Goal: Information Seeking & Learning: Check status

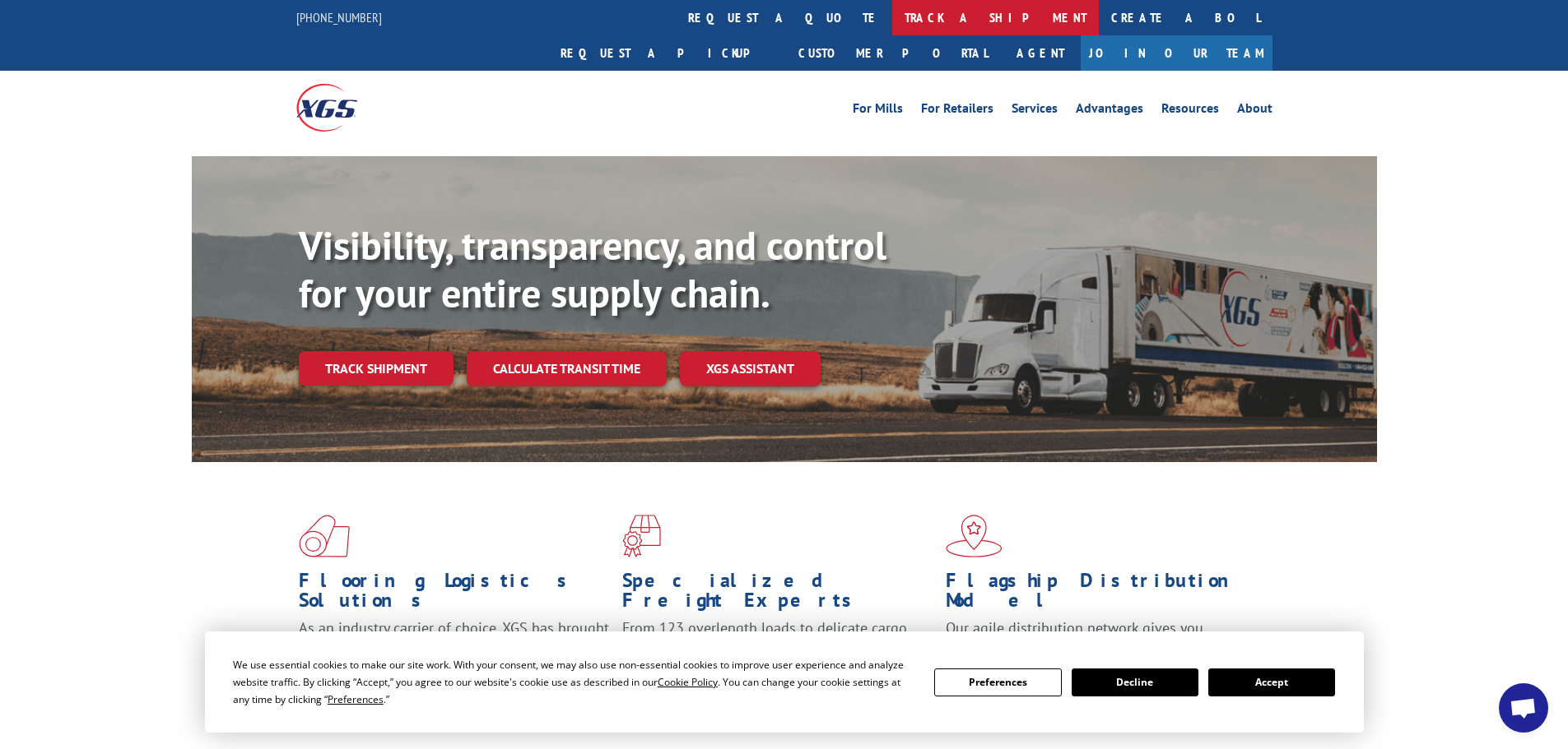
click at [892, 16] on link "track a shipment" at bounding box center [995, 18] width 207 height 35
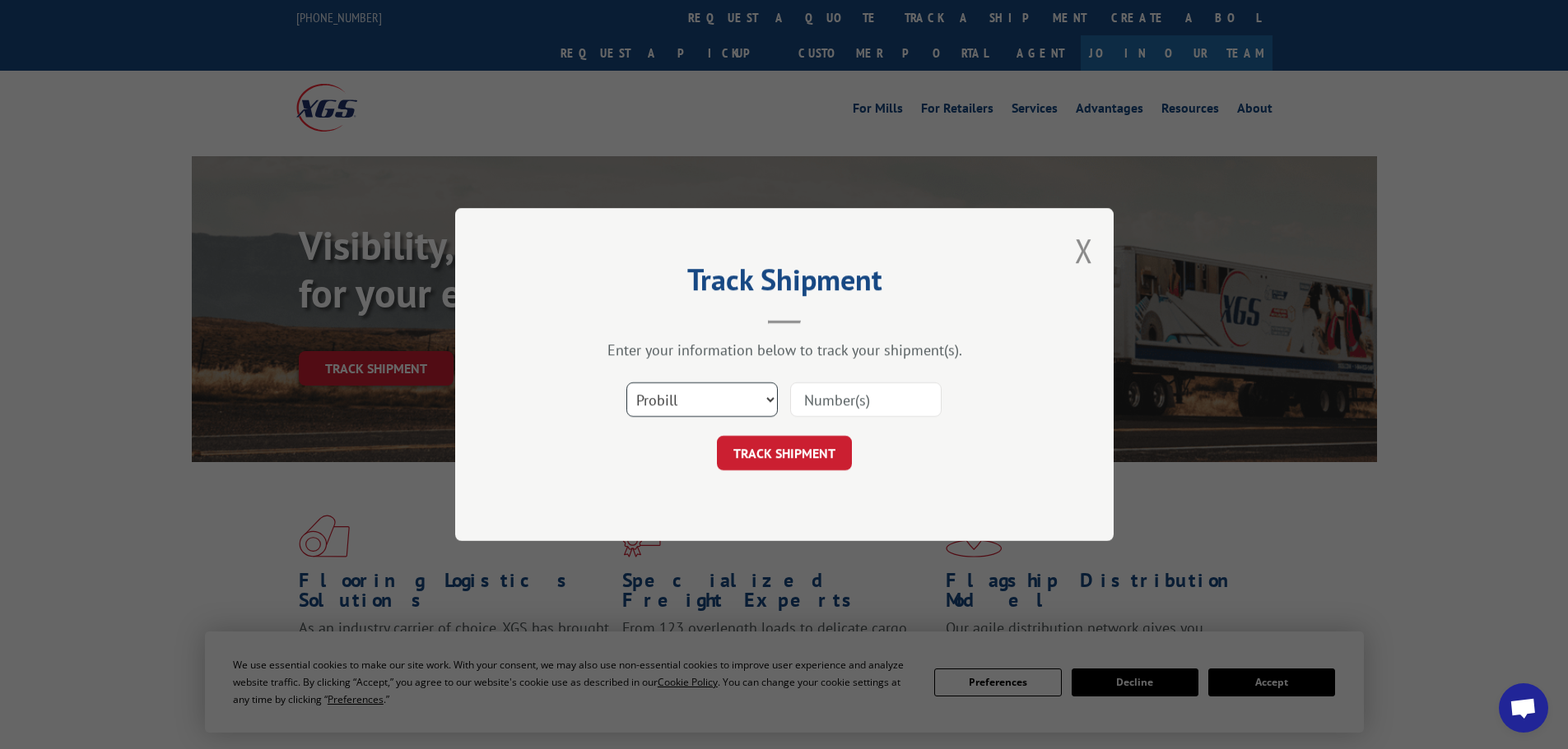
click at [767, 405] on select "Select category... Probill BOL PO" at bounding box center [702, 399] width 151 height 34
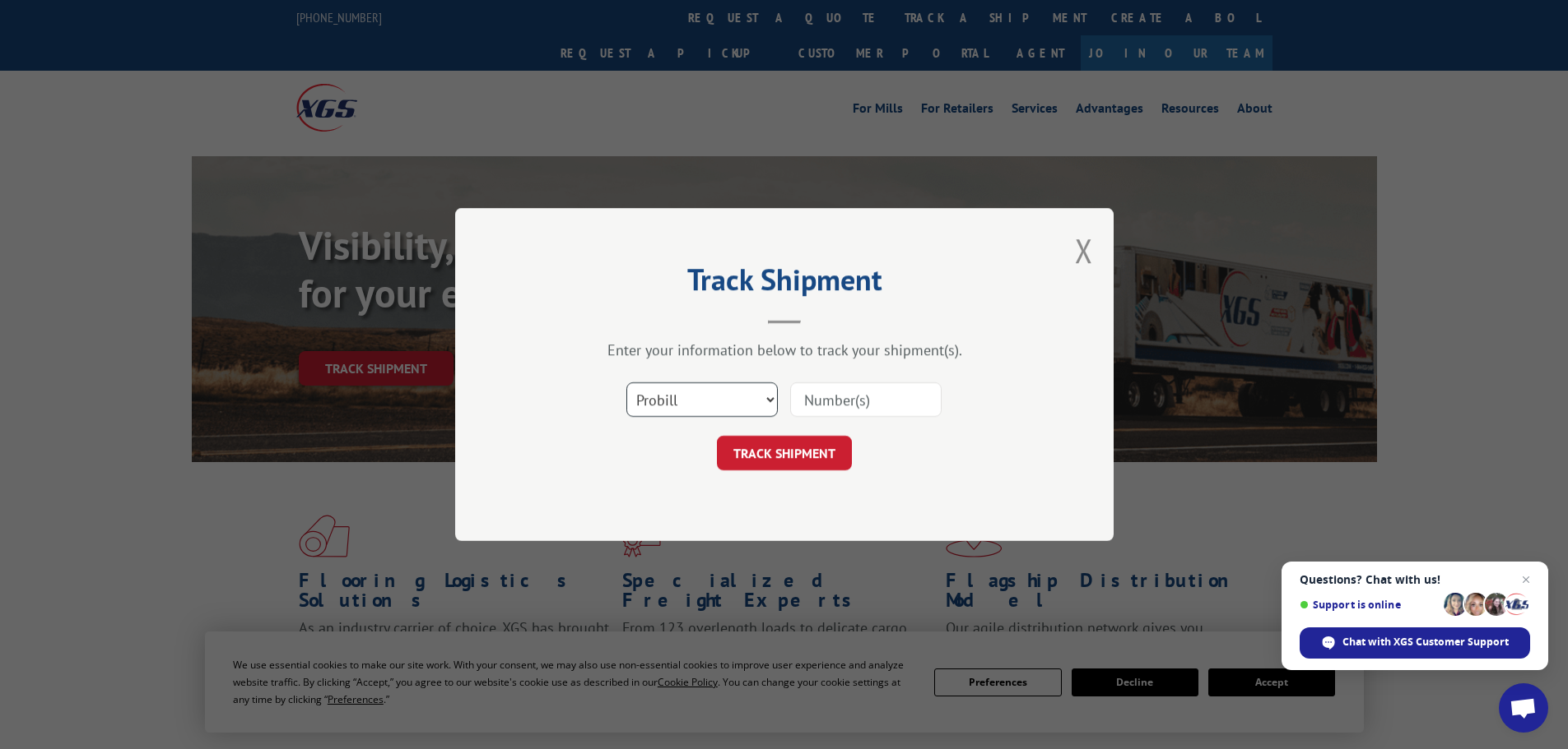
select select "bol"
click at [626, 382] on select "Select category... Probill BOL PO" at bounding box center [702, 399] width 151 height 34
click at [840, 404] on input at bounding box center [865, 399] width 151 height 34
paste input "5096621"
type input "5096621"
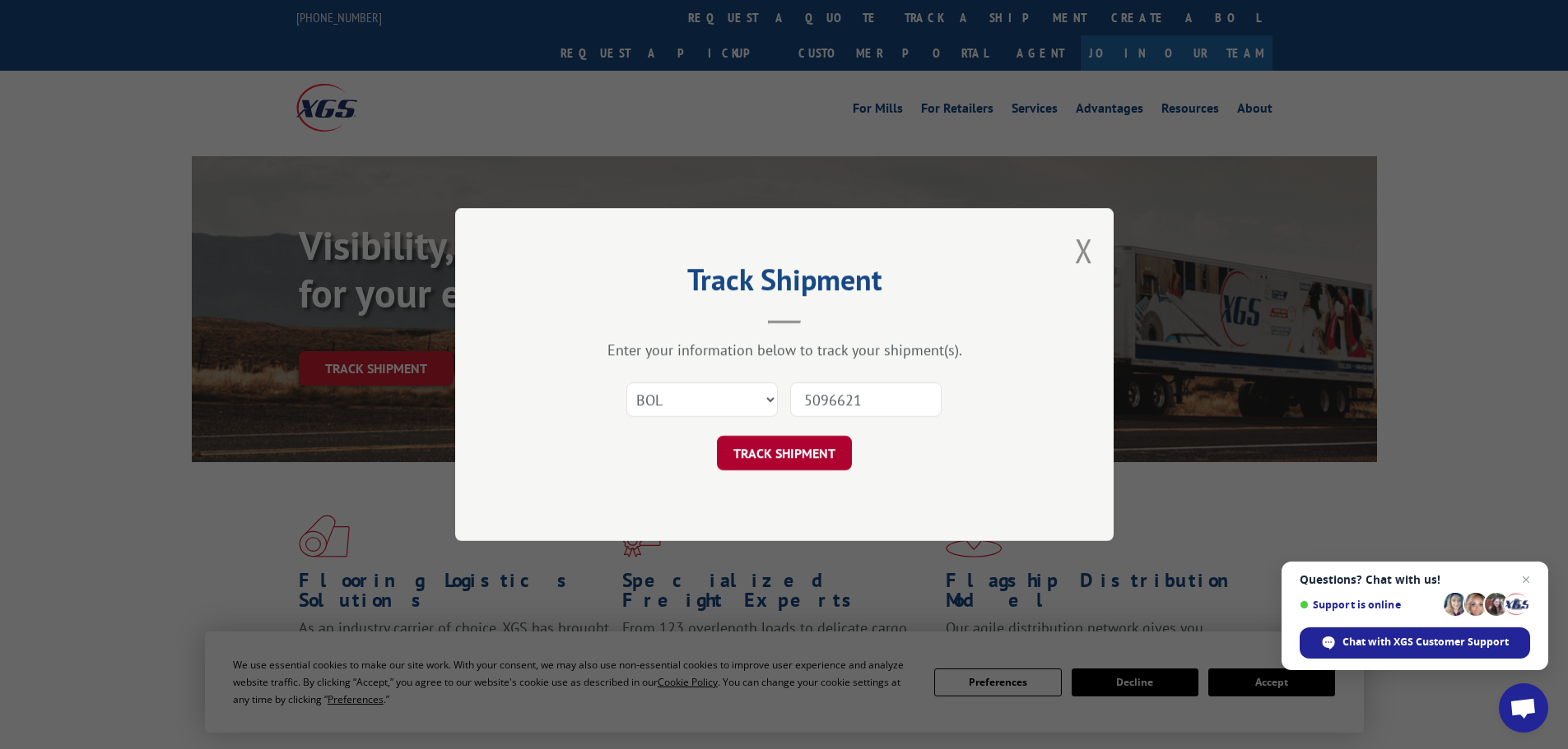
click at [813, 448] on button "TRACK SHIPMENT" at bounding box center [784, 453] width 135 height 34
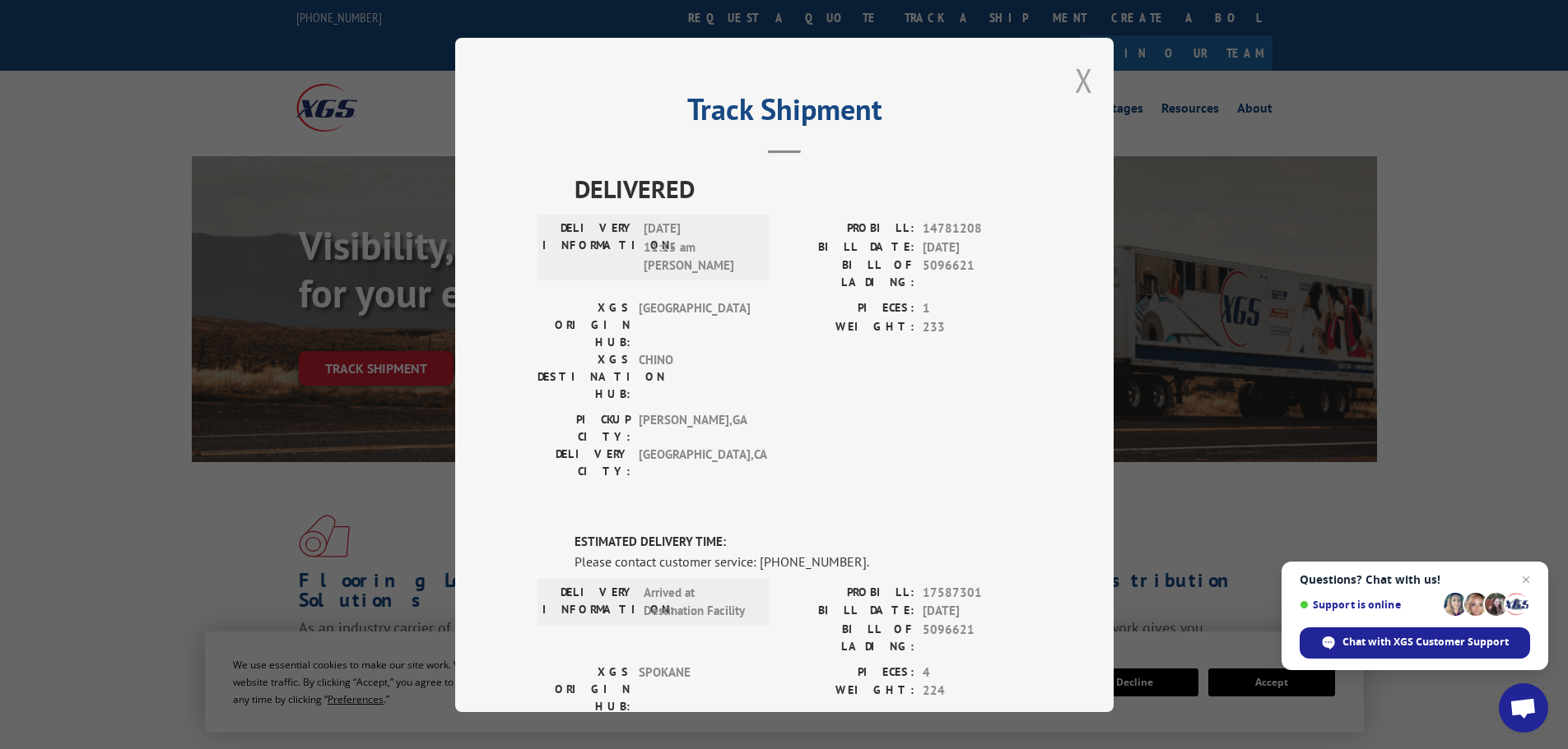
click at [1075, 87] on button "Close modal" at bounding box center [1084, 80] width 19 height 44
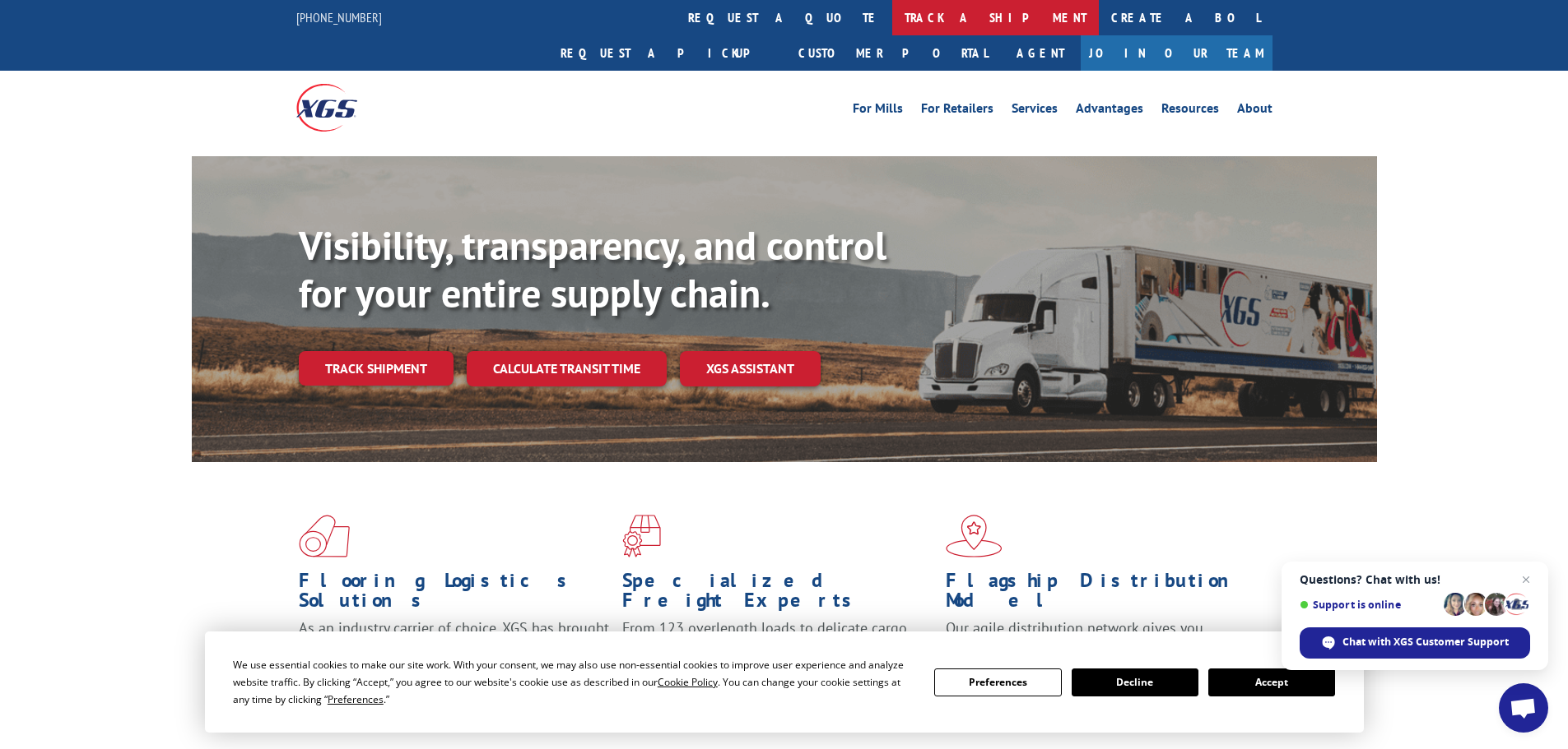
click at [892, 29] on link "track a shipment" at bounding box center [995, 18] width 207 height 35
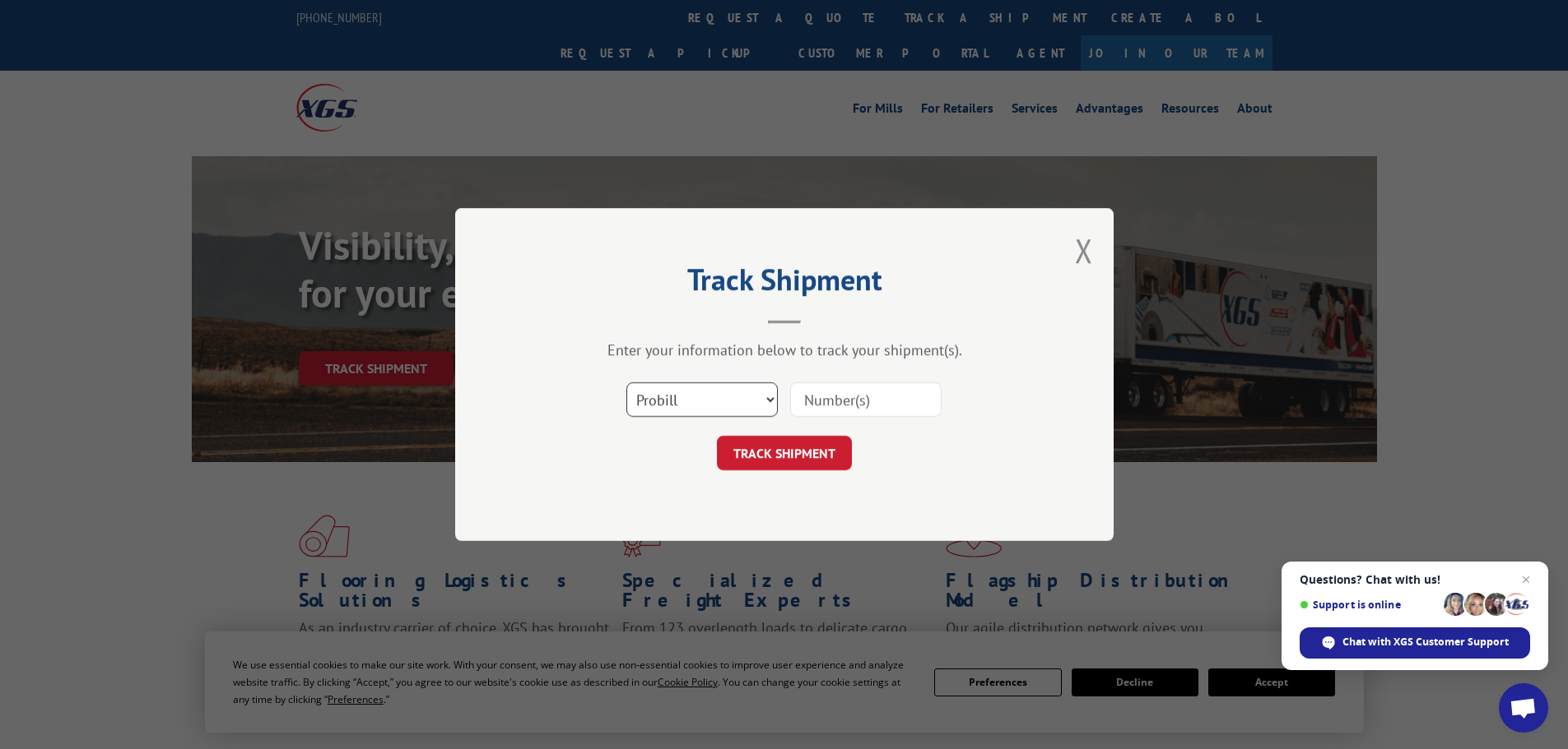
click at [760, 406] on select "Select category... Probill BOL PO" at bounding box center [702, 399] width 151 height 34
select select "bol"
click at [626, 382] on select "Select category... Probill BOL PO" at bounding box center [702, 399] width 151 height 34
click at [850, 400] on input at bounding box center [865, 399] width 151 height 34
paste input "4729473"
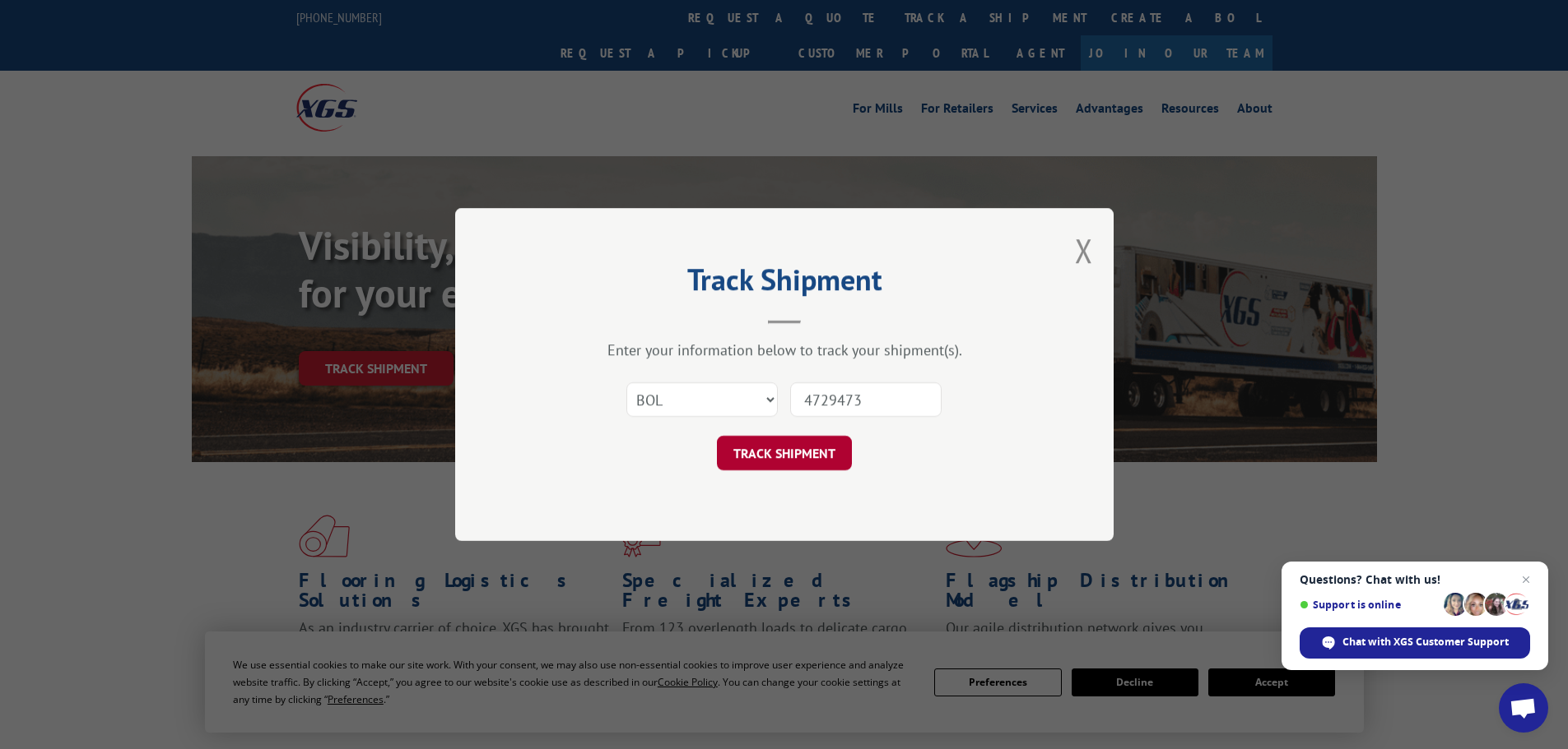
type input "4729473"
click at [794, 452] on button "TRACK SHIPMENT" at bounding box center [784, 453] width 135 height 34
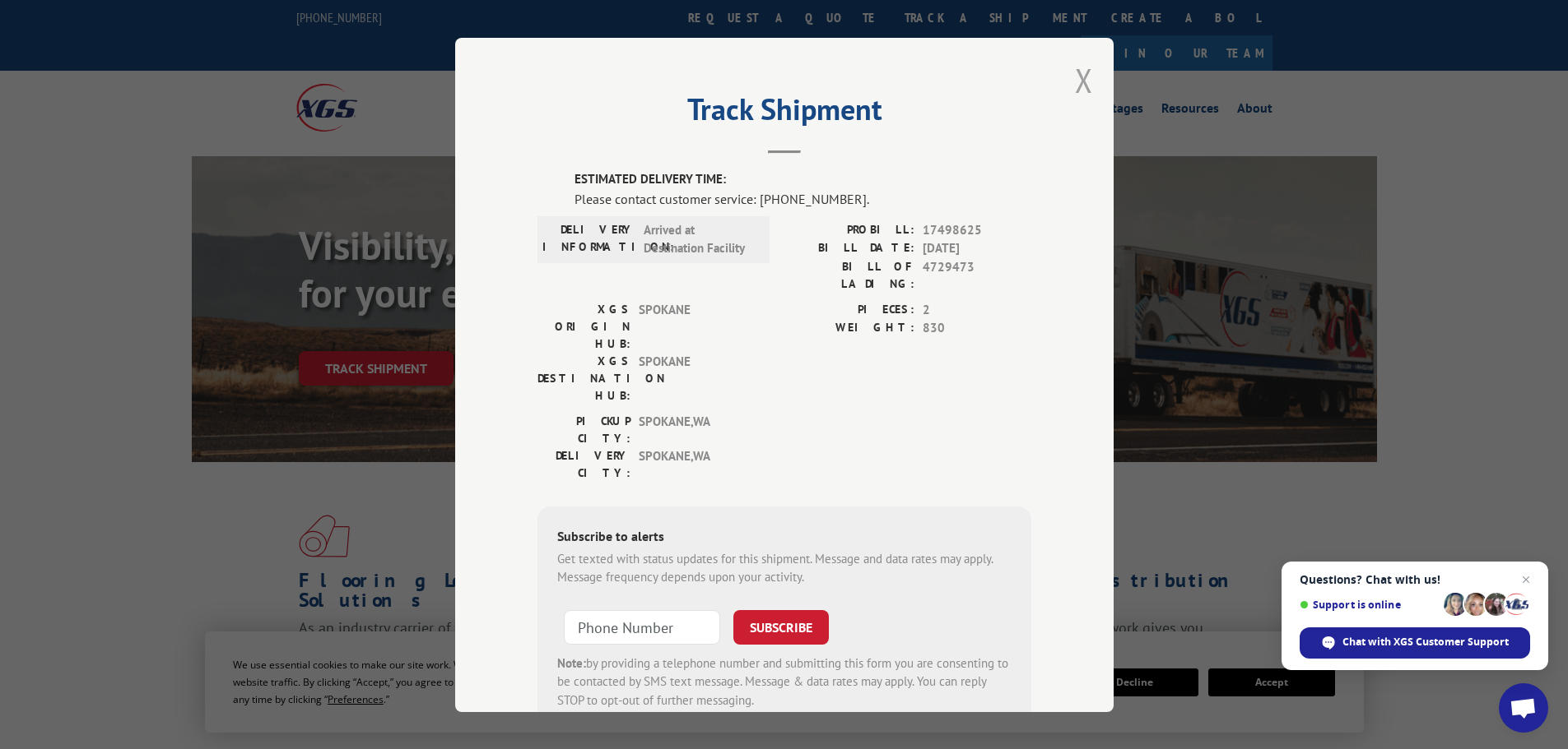
click at [1075, 86] on button "Close modal" at bounding box center [1084, 80] width 19 height 44
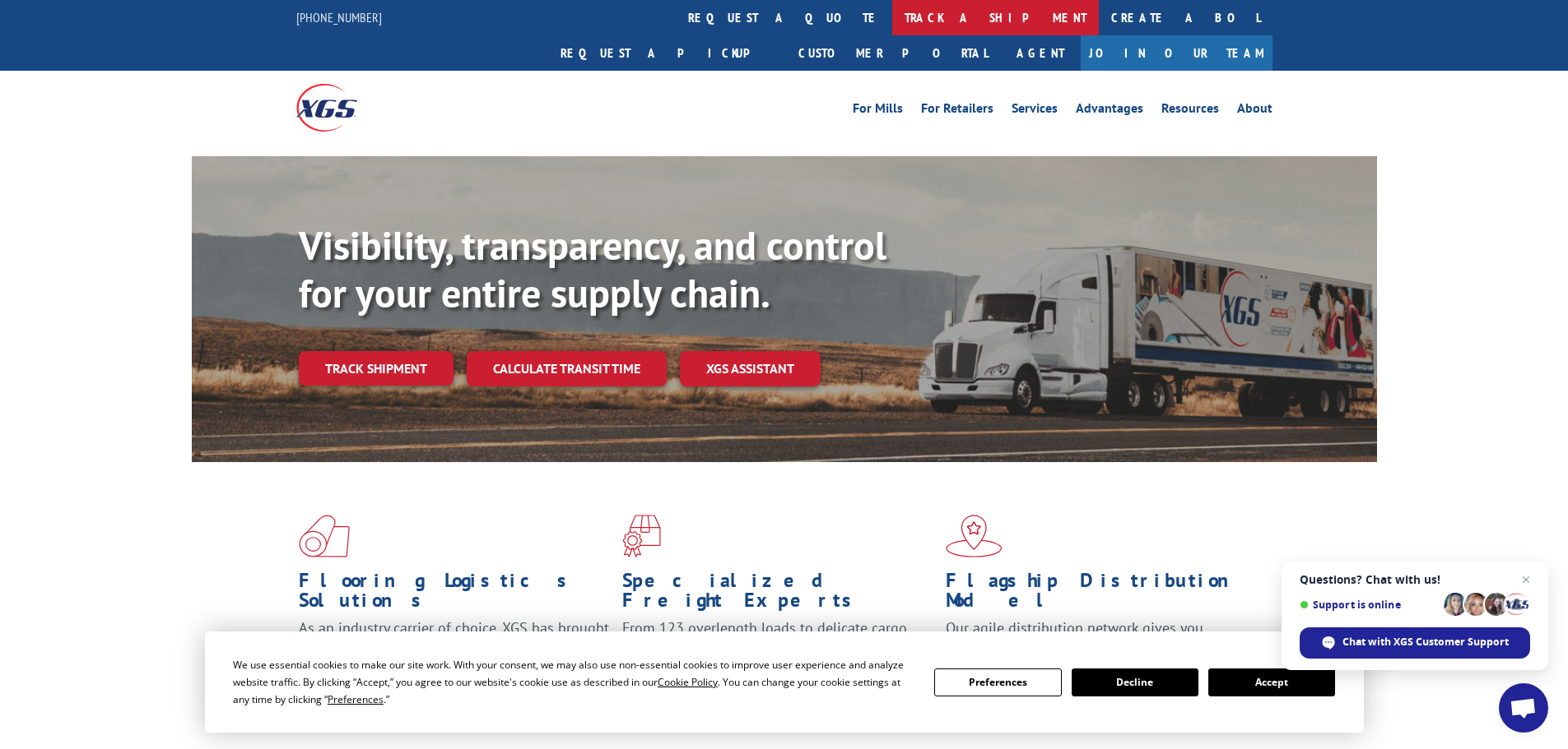
click at [892, 19] on link "track a shipment" at bounding box center [995, 18] width 207 height 35
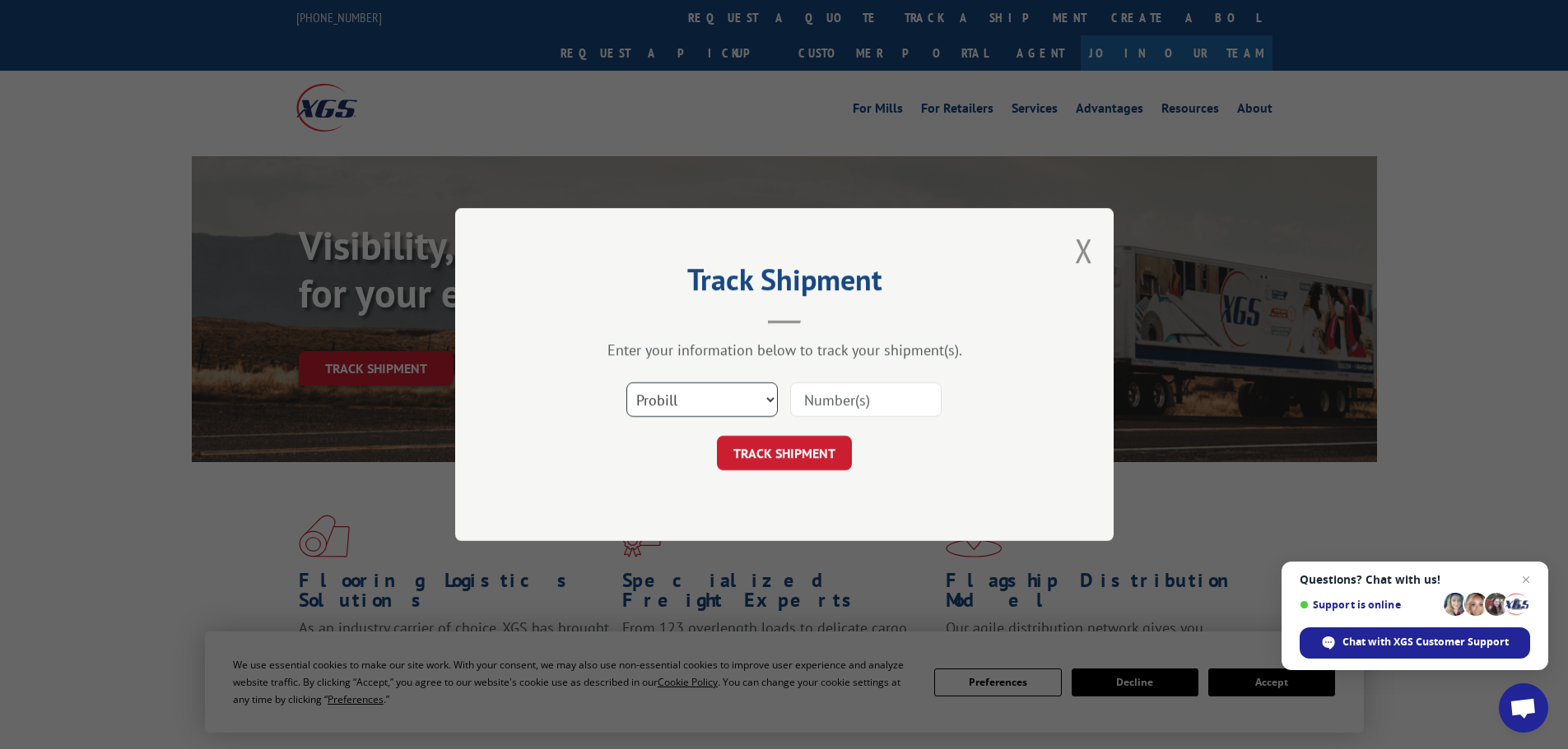
click at [766, 401] on select "Select category... Probill BOL PO" at bounding box center [702, 399] width 151 height 34
select select "bol"
click at [626, 382] on select "Select category... Probill BOL PO" at bounding box center [702, 399] width 151 height 34
click at [837, 402] on input at bounding box center [865, 399] width 151 height 34
paste input "5185458"
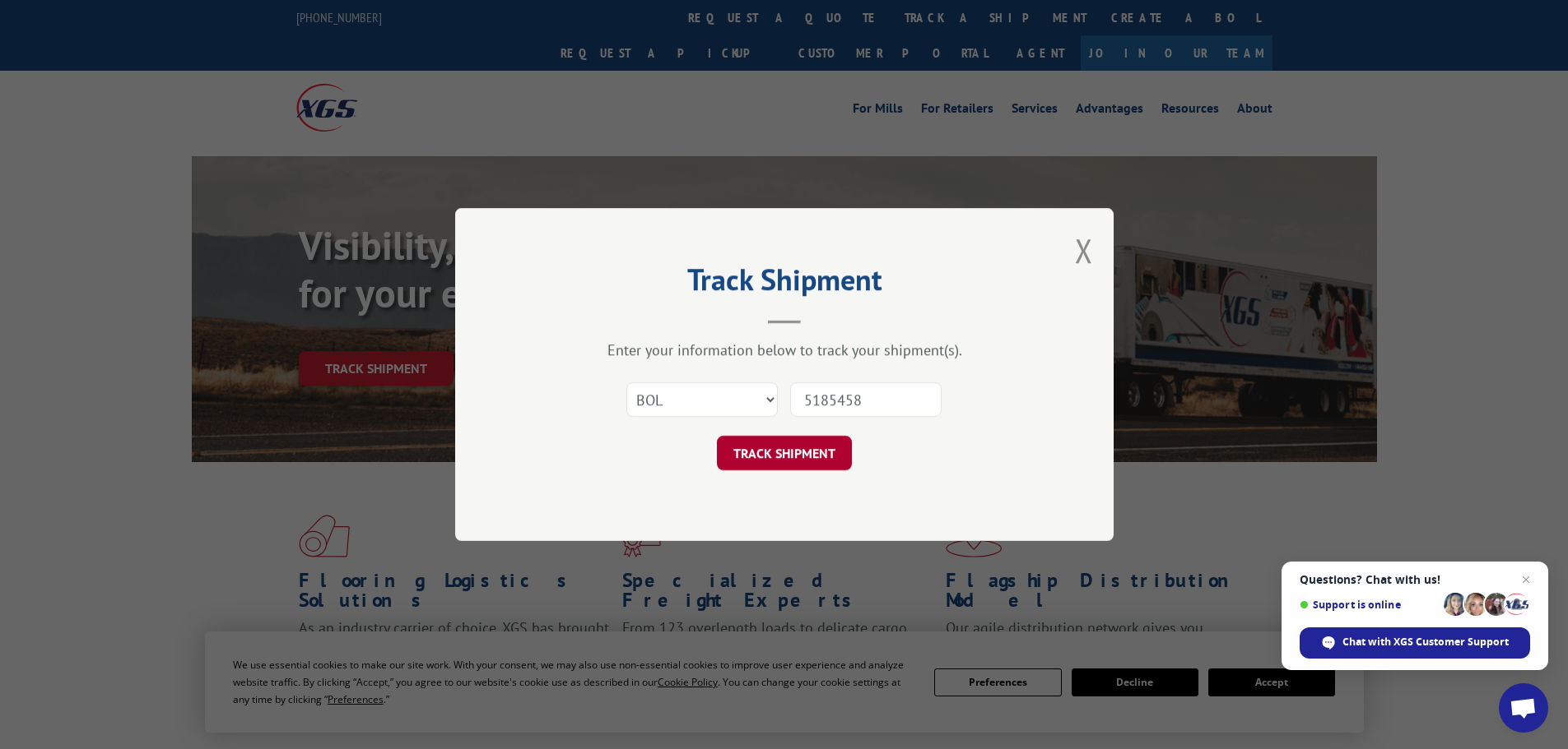
type input "5185458"
click at [808, 449] on button "TRACK SHIPMENT" at bounding box center [784, 453] width 135 height 34
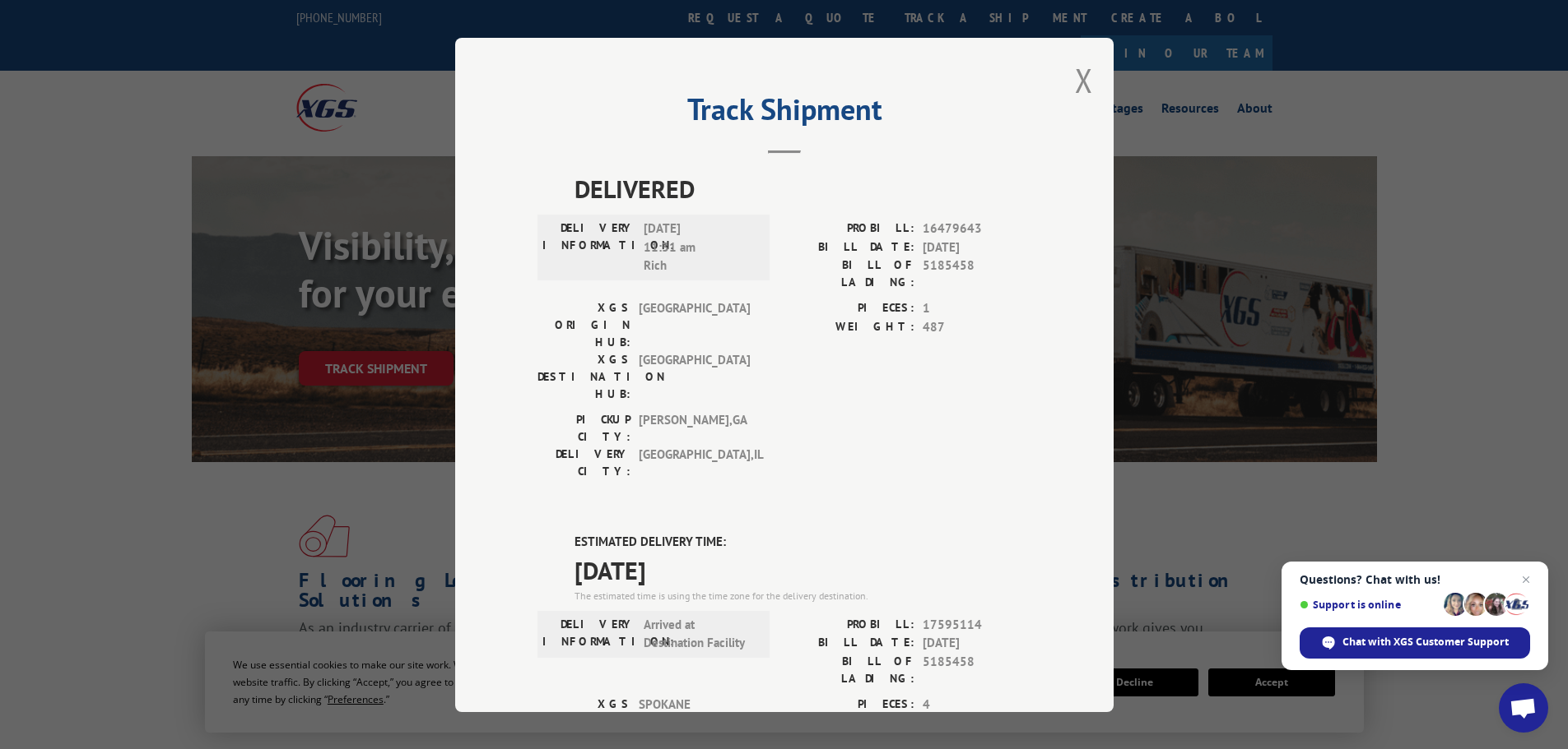
drag, startPoint x: 1077, startPoint y: 75, endPoint x: 1059, endPoint y: 106, distance: 35.8
click at [1077, 75] on button "Close modal" at bounding box center [1084, 80] width 19 height 44
